Goal: Task Accomplishment & Management: Manage account settings

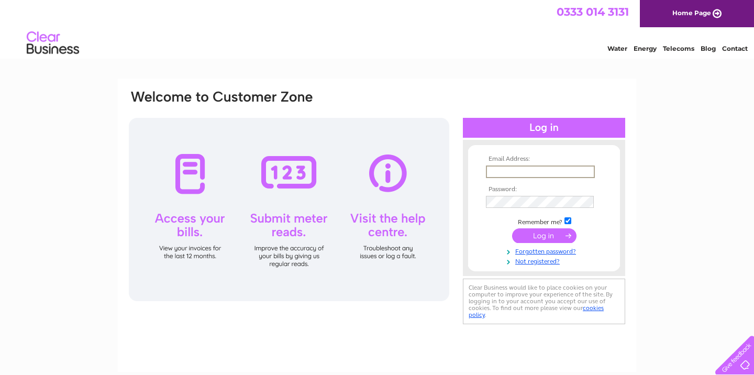
type input "adrian@henandcrask.com"
click at [544, 235] on input "submit" at bounding box center [544, 235] width 64 height 15
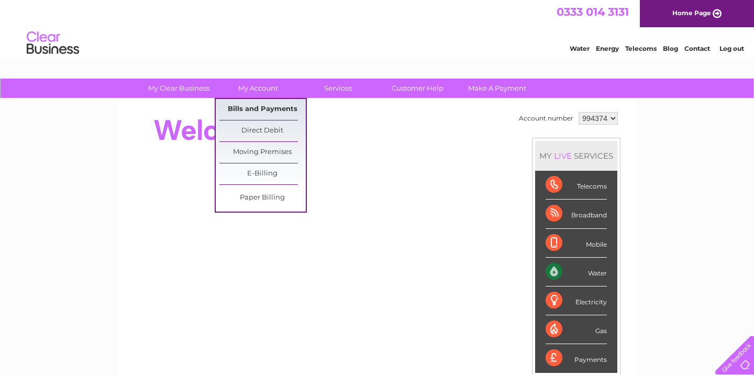
click at [265, 108] on link "Bills and Payments" at bounding box center [262, 109] width 86 height 21
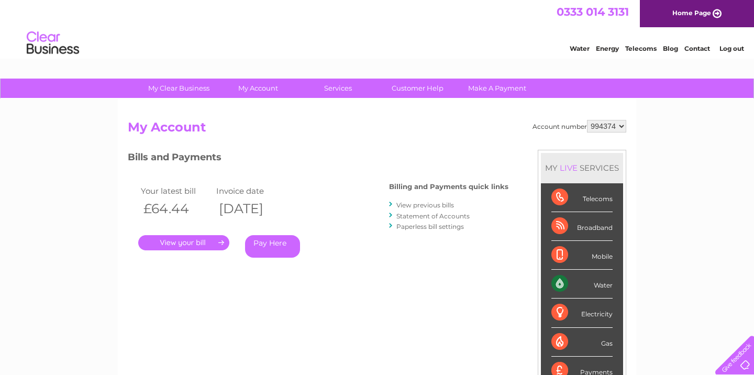
click at [186, 240] on link "." at bounding box center [183, 242] width 91 height 15
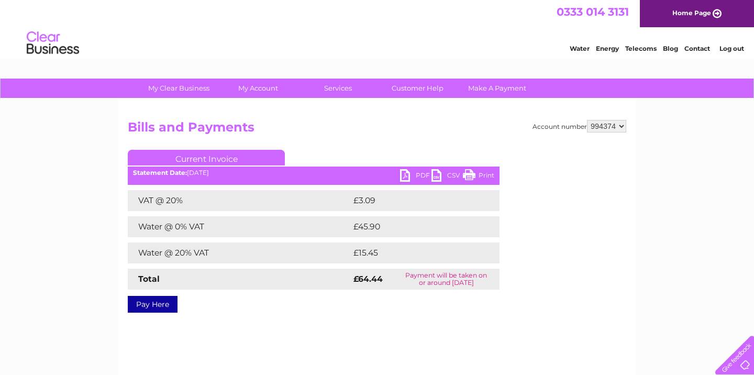
click at [417, 172] on link "PDF" at bounding box center [415, 176] width 31 height 15
